Goal: Information Seeking & Learning: Check status

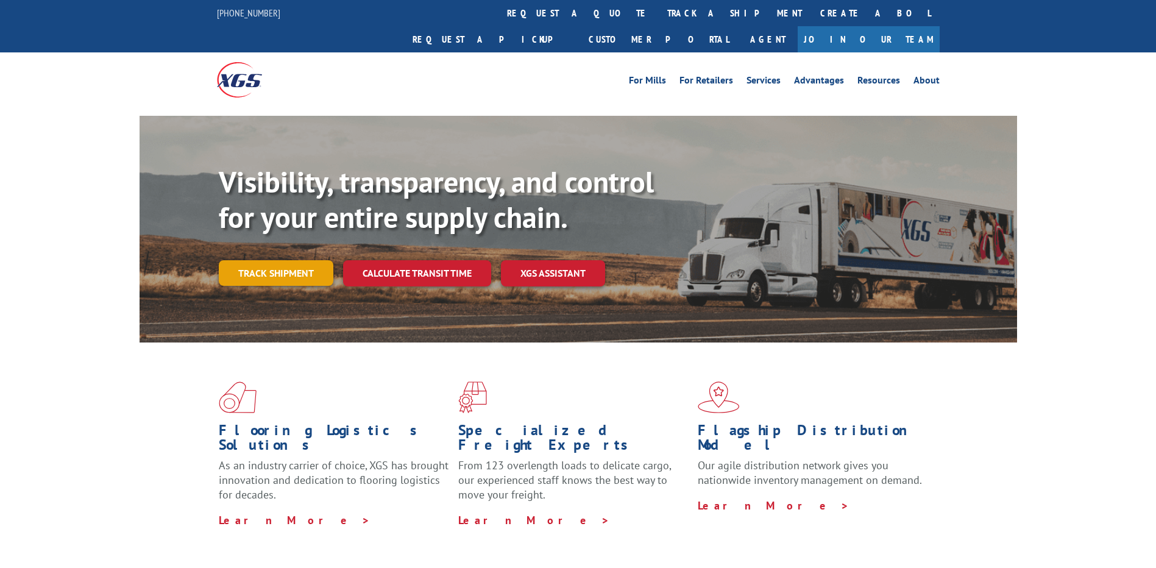
click at [285, 260] on link "Track shipment" at bounding box center [276, 273] width 115 height 26
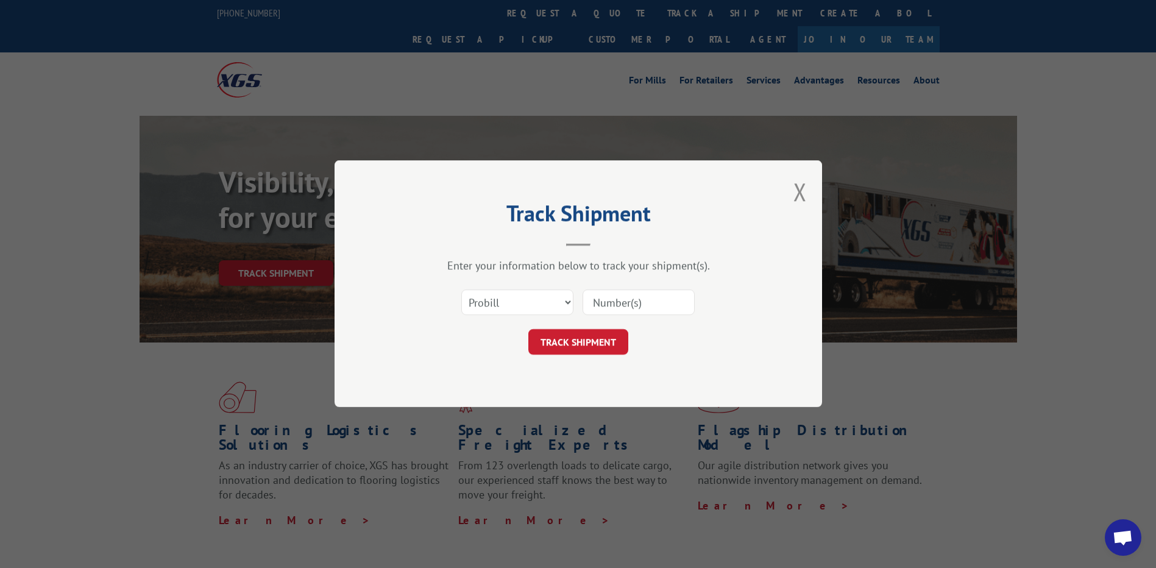
click at [637, 305] on input at bounding box center [638, 303] width 112 height 26
paste input "6027430"
type input "6027430"
click at [594, 344] on button "TRACK SHIPMENT" at bounding box center [578, 343] width 100 height 26
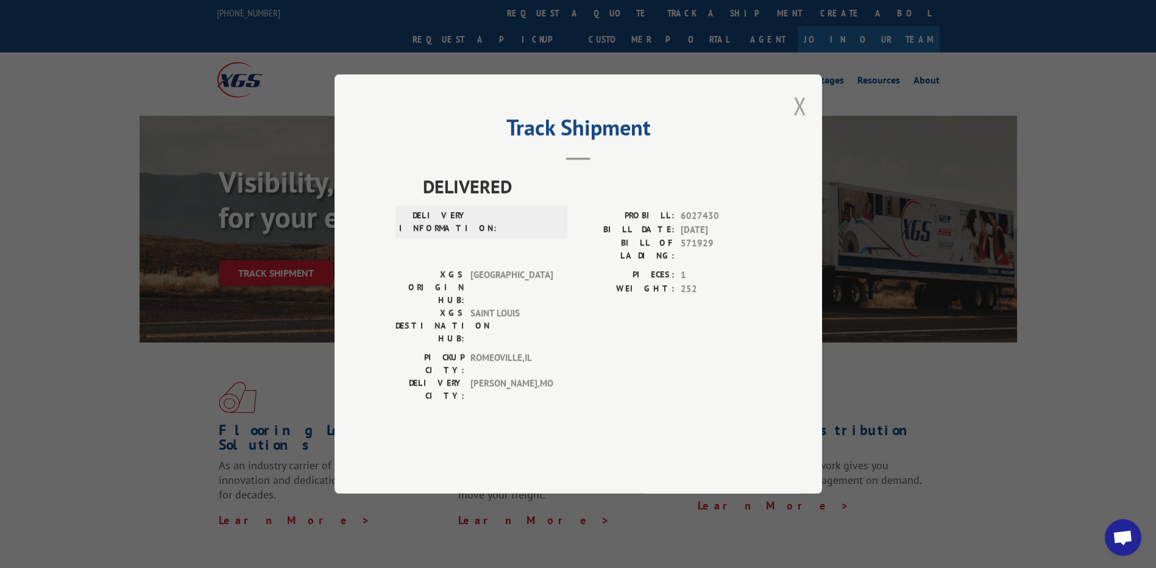
click at [802, 122] on button "Close modal" at bounding box center [799, 106] width 13 height 32
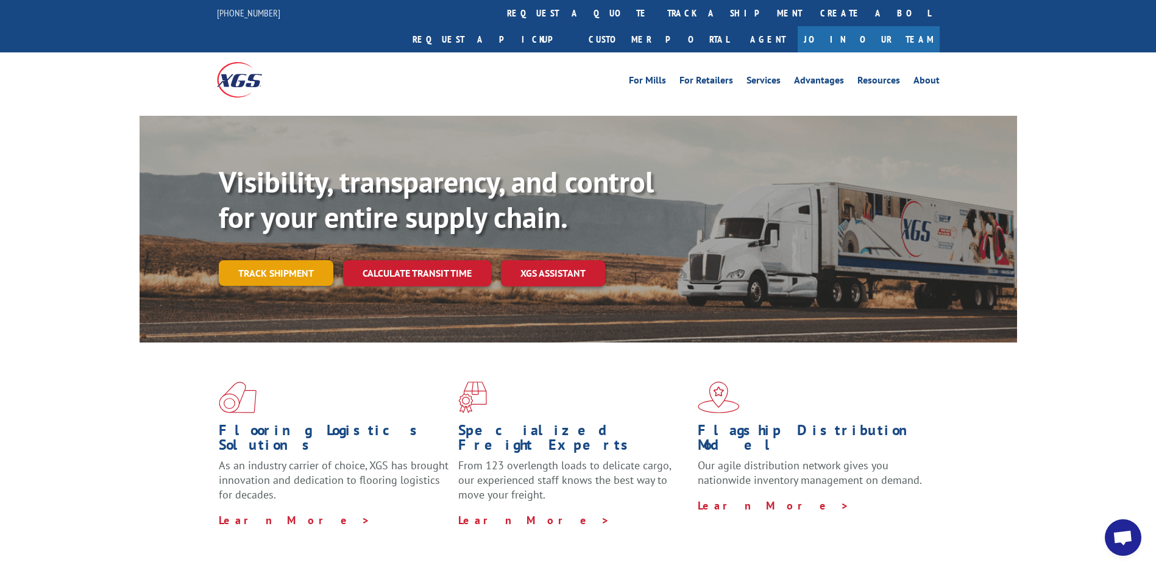
click at [292, 260] on link "Track shipment" at bounding box center [276, 273] width 115 height 26
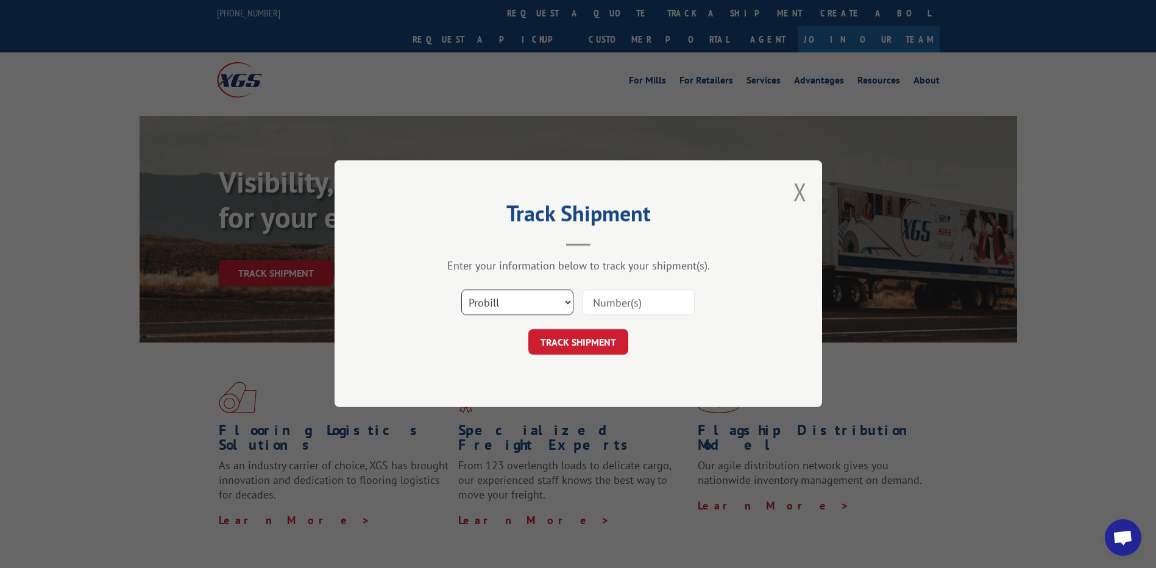
click at [499, 299] on select "Select category... Probill BOL PO" at bounding box center [517, 303] width 112 height 26
select select "bol"
click at [461, 290] on select "Select category... Probill BOL PO" at bounding box center [517, 303] width 112 height 26
click at [607, 300] on input at bounding box center [638, 303] width 112 height 26
paste input "6027430"
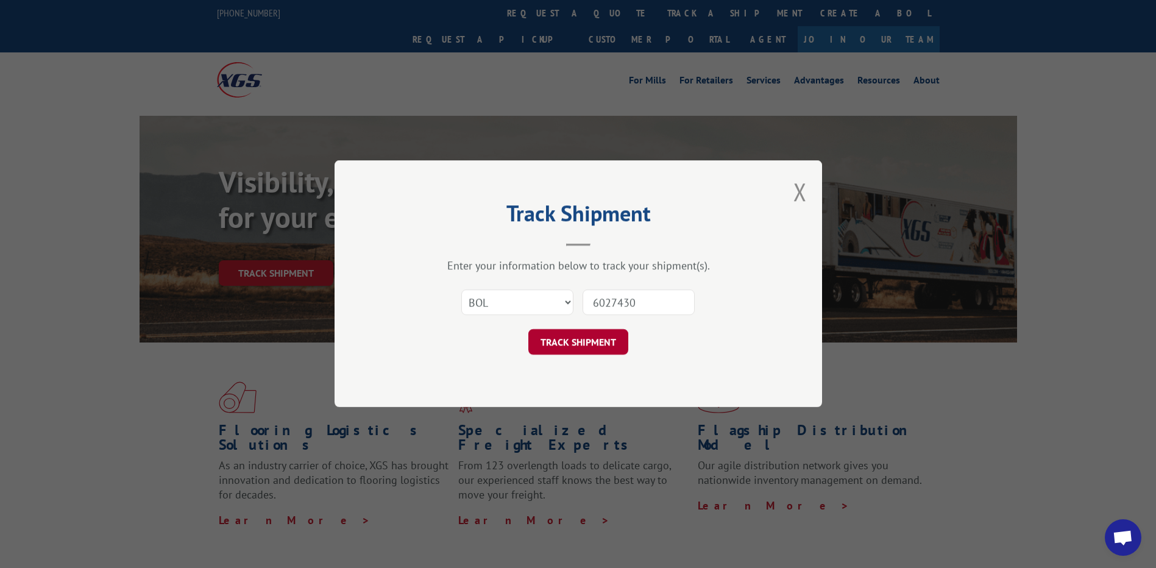
type input "6027430"
click at [592, 347] on button "TRACK SHIPMENT" at bounding box center [578, 343] width 100 height 26
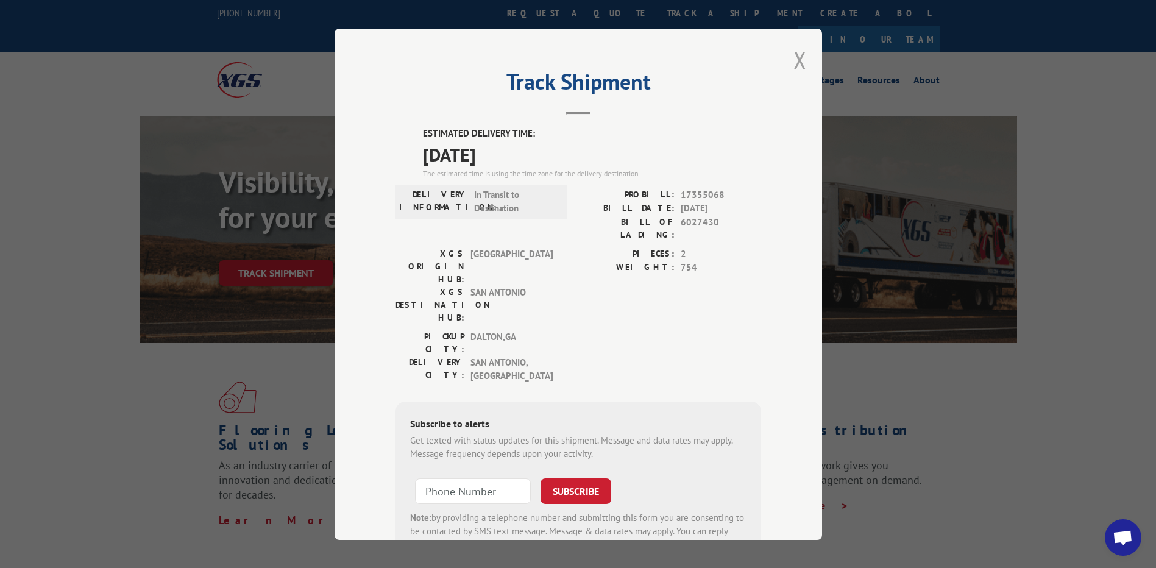
click at [796, 66] on button "Close modal" at bounding box center [799, 60] width 13 height 32
